Goal: Navigation & Orientation: Find specific page/section

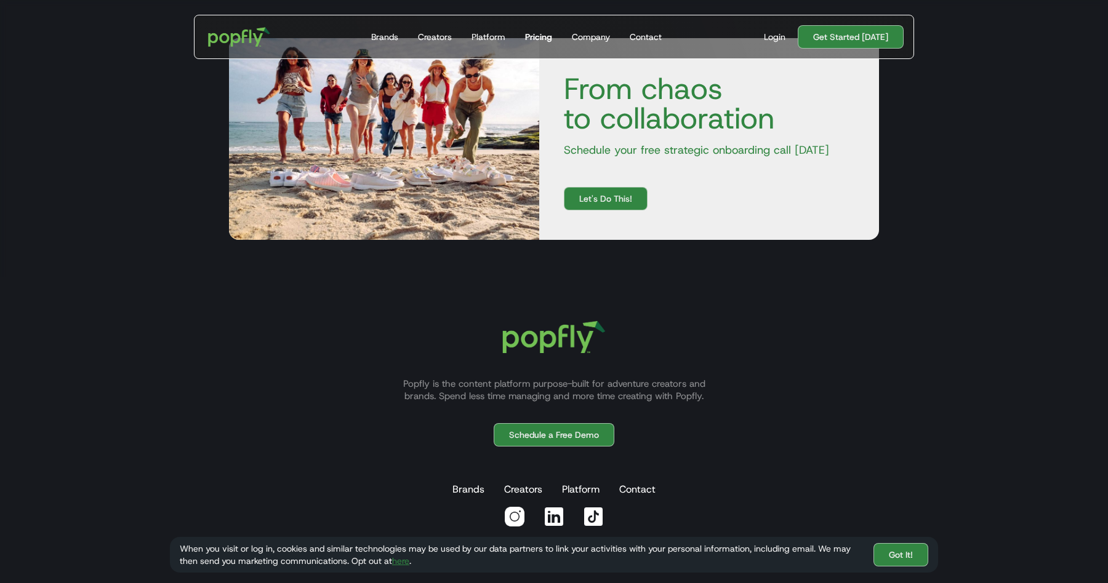
click at [541, 38] on div "Pricing" at bounding box center [538, 37] width 27 height 12
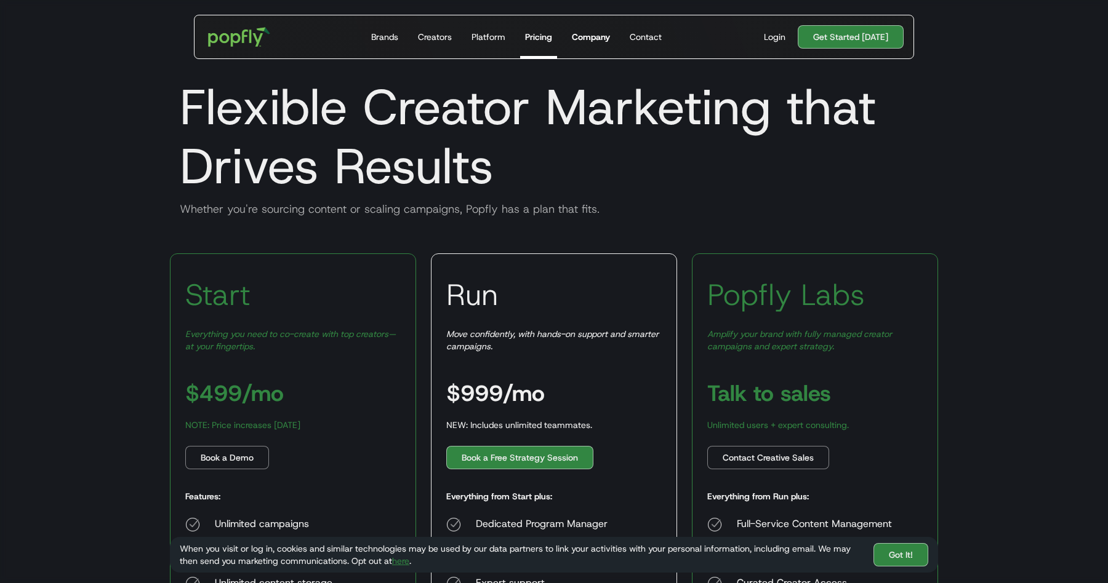
click at [601, 28] on link "Company" at bounding box center [591, 36] width 48 height 43
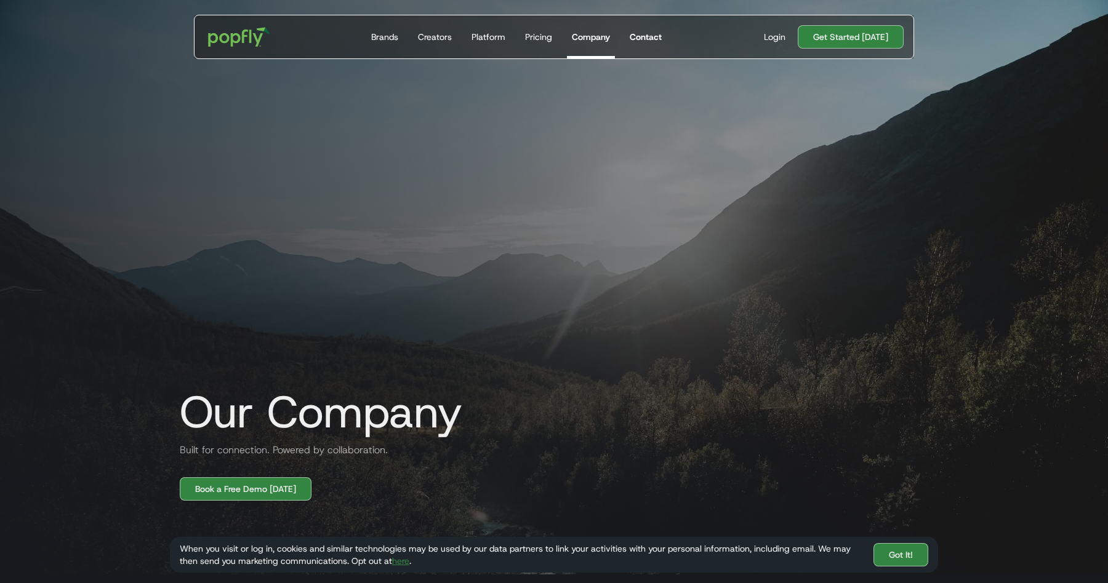
click at [642, 35] on div "Contact" at bounding box center [646, 37] width 32 height 12
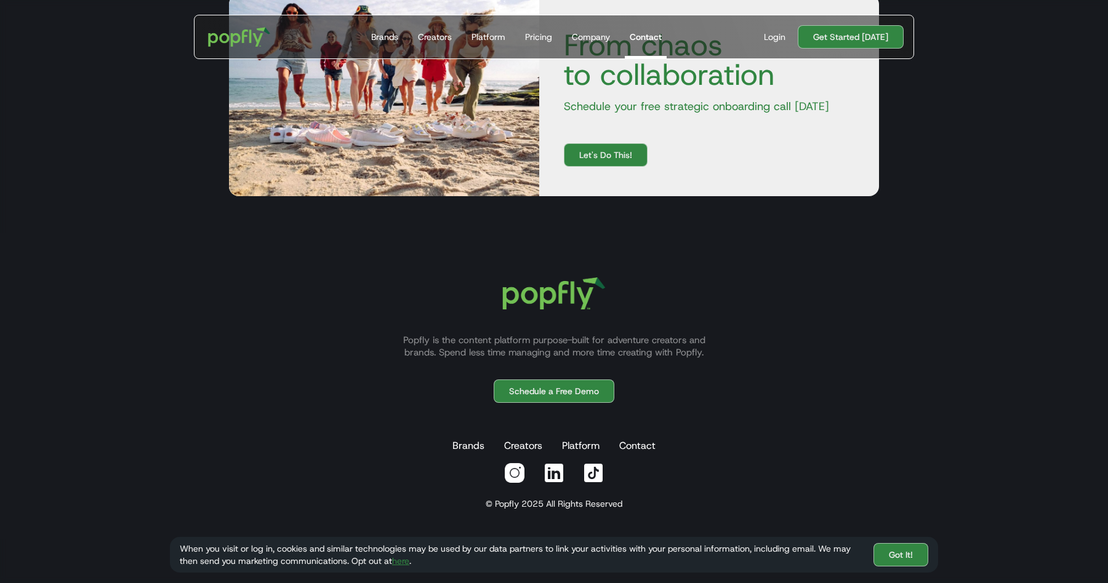
scroll to position [590, 0]
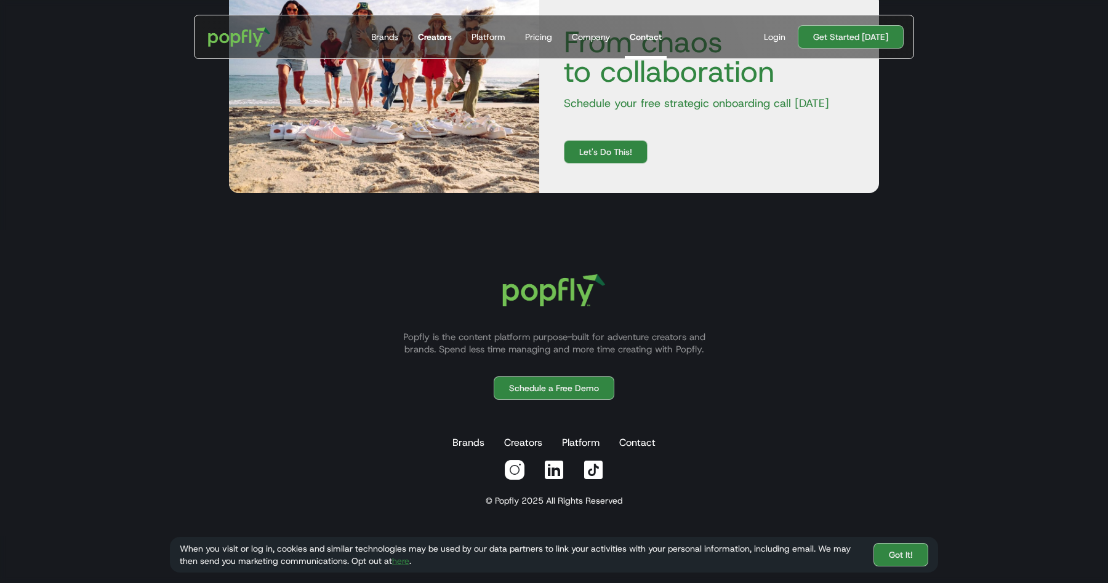
click at [421, 29] on link "Creators" at bounding box center [435, 36] width 44 height 43
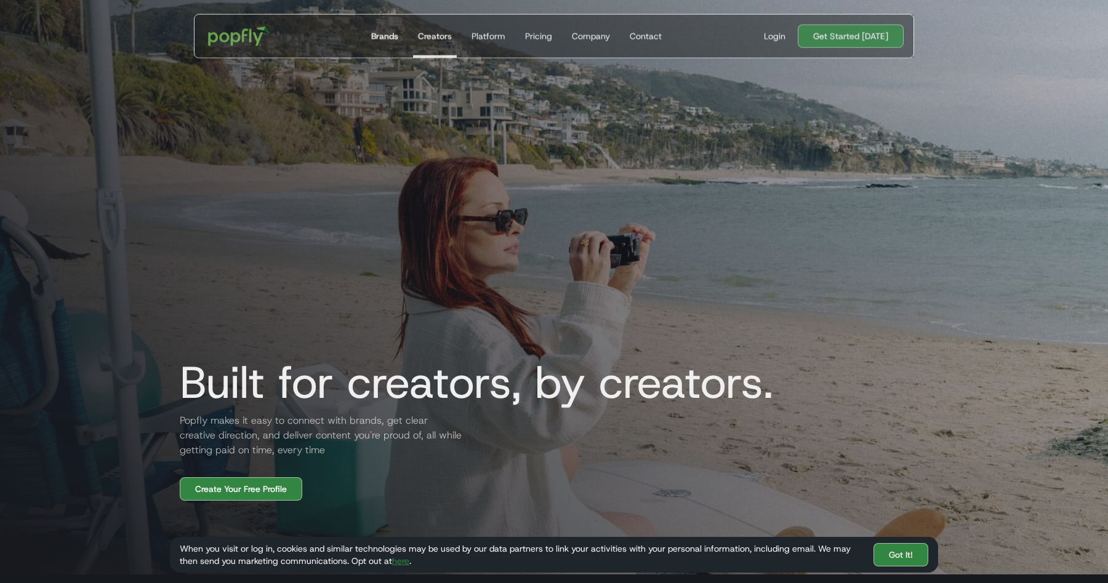
click at [391, 38] on div "Brands" at bounding box center [384, 36] width 27 height 12
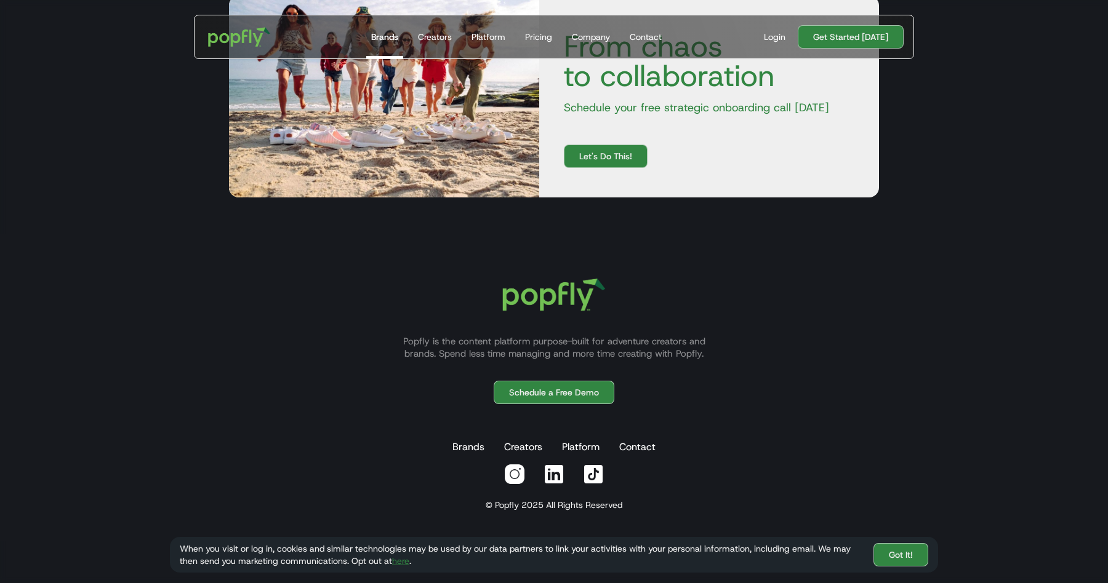
scroll to position [2204, 0]
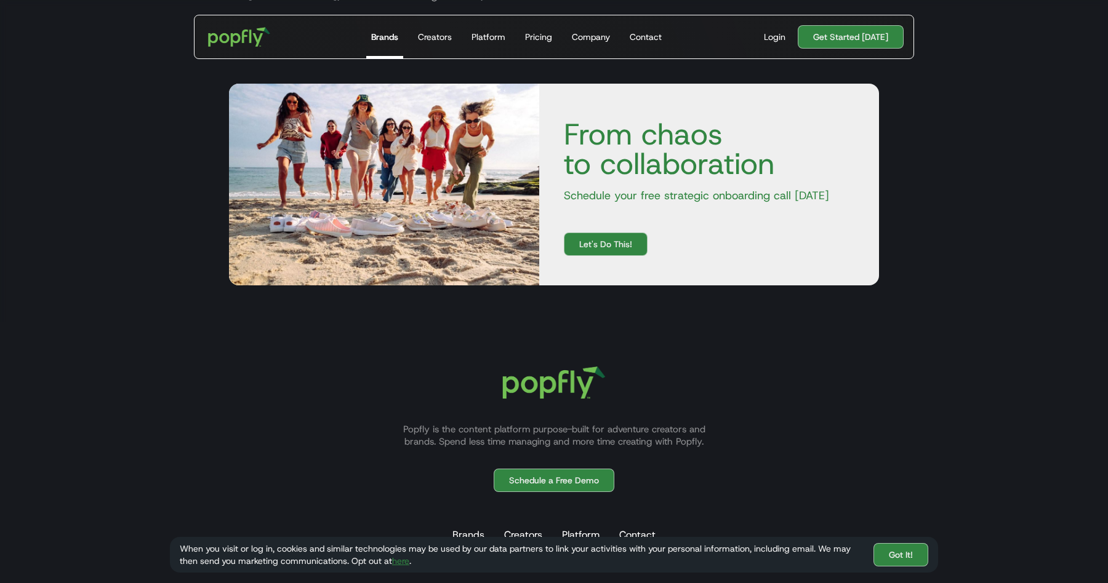
click at [244, 57] on div "Get Started Today Brands Creators Platform Pricing Company Contact For Brands B…" at bounding box center [554, 37] width 720 height 44
click at [241, 45] on img "home" at bounding box center [239, 37] width 76 height 36
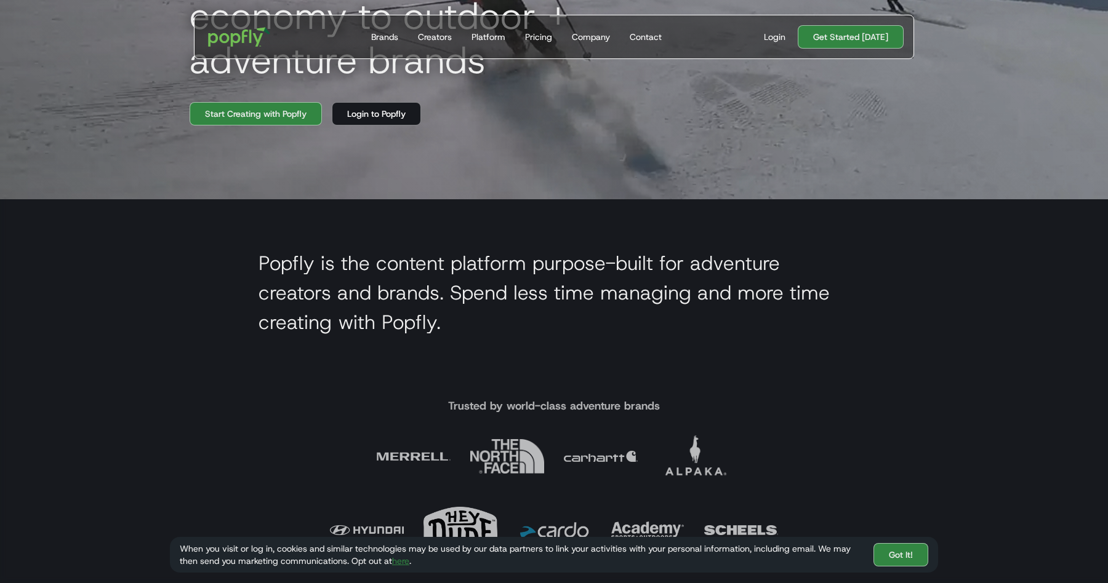
scroll to position [325, 0]
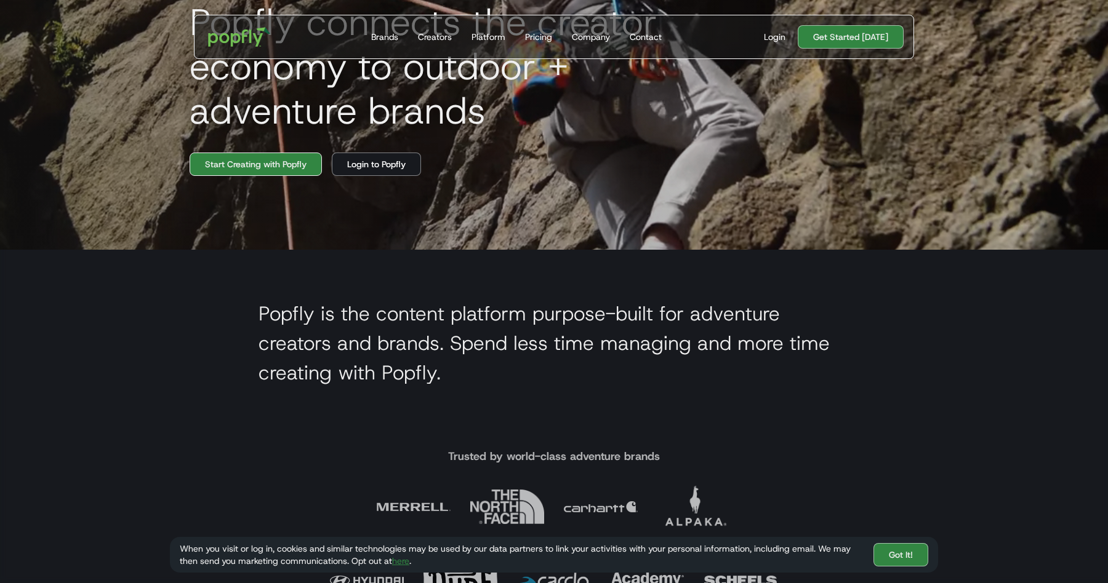
click at [287, 166] on link "Start Creating with Popfly" at bounding box center [256, 164] width 132 height 23
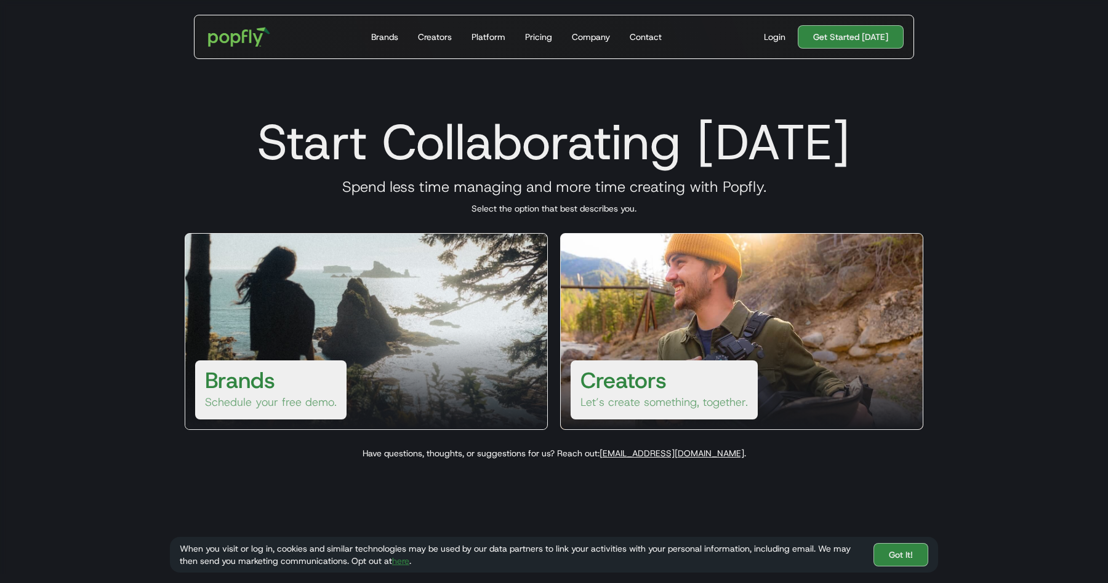
click at [689, 307] on link "Creators Let’s create something, together." at bounding box center [741, 331] width 363 height 197
